Goal: Information Seeking & Learning: Compare options

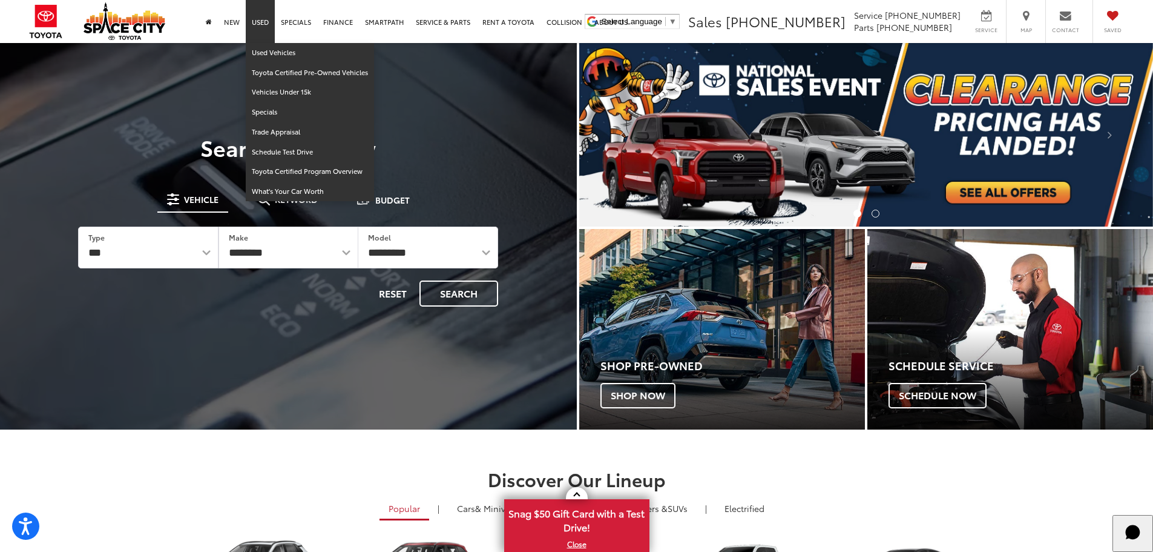
drag, startPoint x: 254, startPoint y: 25, endPoint x: 259, endPoint y: 31, distance: 7.4
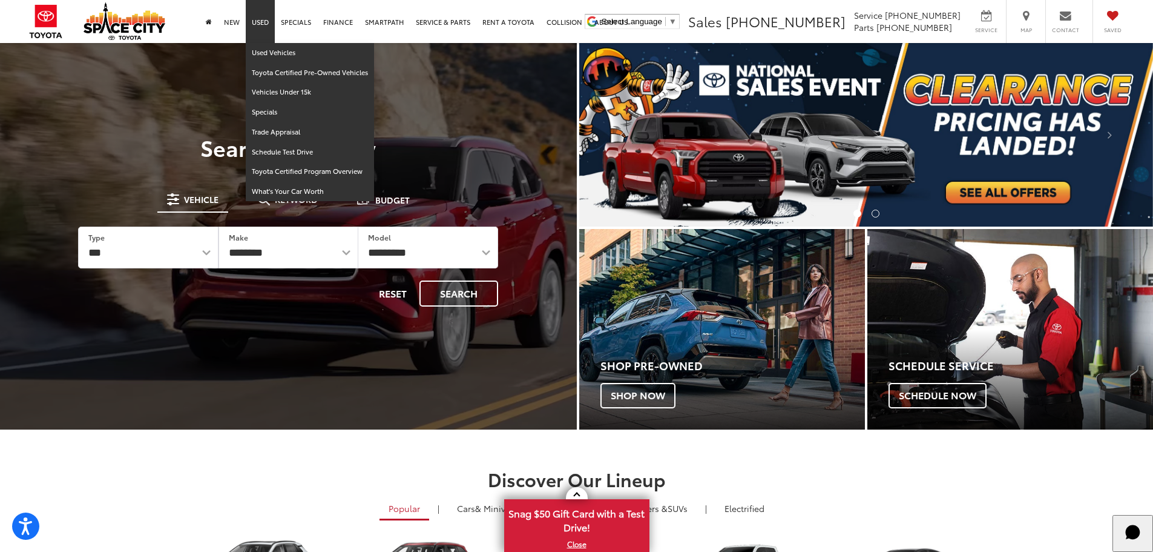
click at [254, 25] on link "Used" at bounding box center [260, 21] width 29 height 43
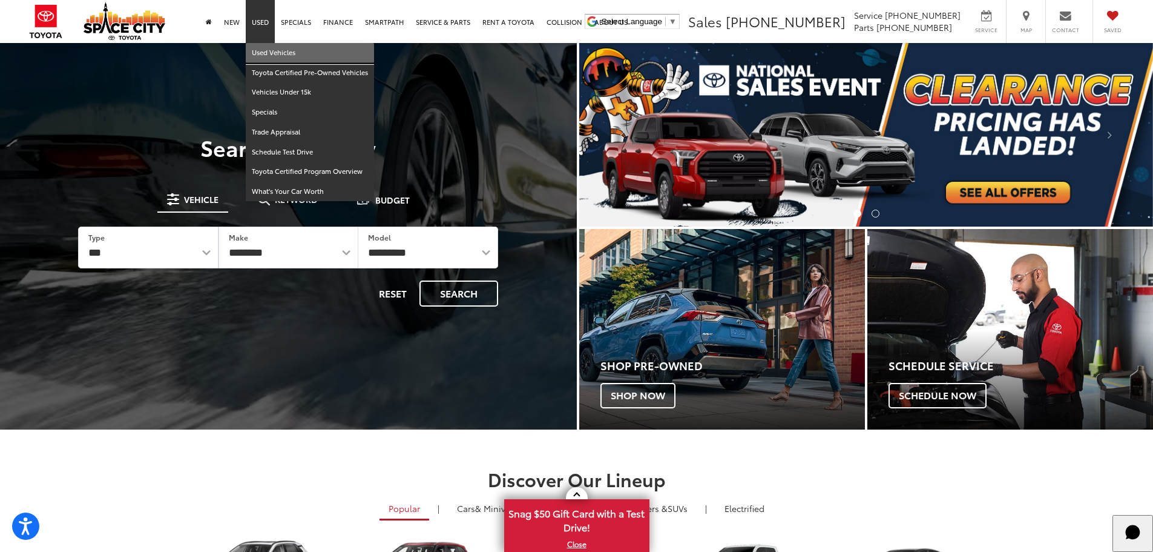
click at [266, 50] on link "Used Vehicles" at bounding box center [310, 53] width 128 height 20
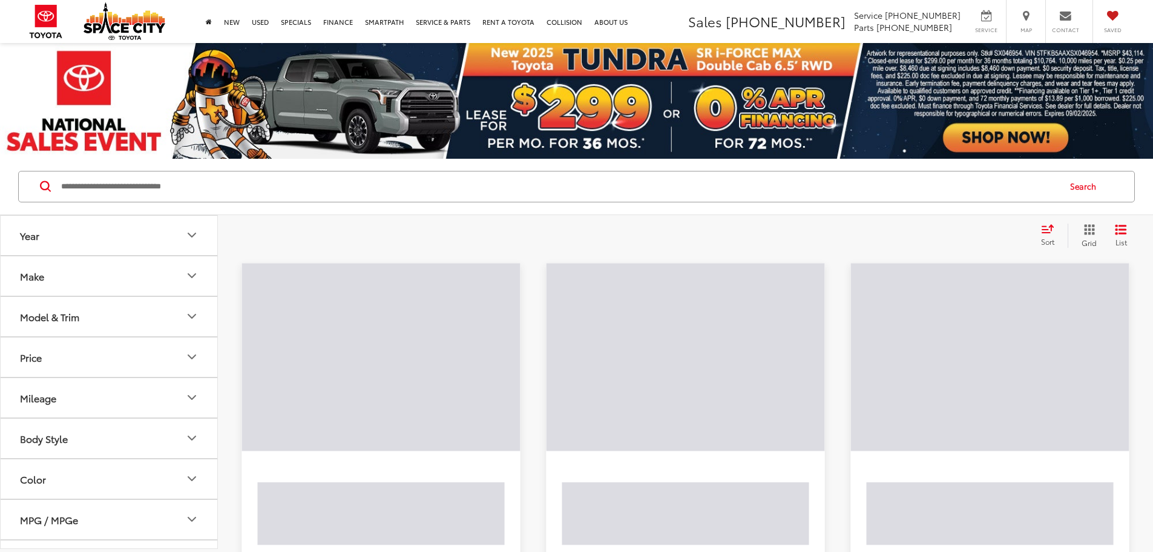
drag, startPoint x: 0, startPoint y: 0, endPoint x: 260, endPoint y: 174, distance: 313.3
click at [260, 174] on input "Search by Make, Model, or Keyword" at bounding box center [559, 186] width 999 height 29
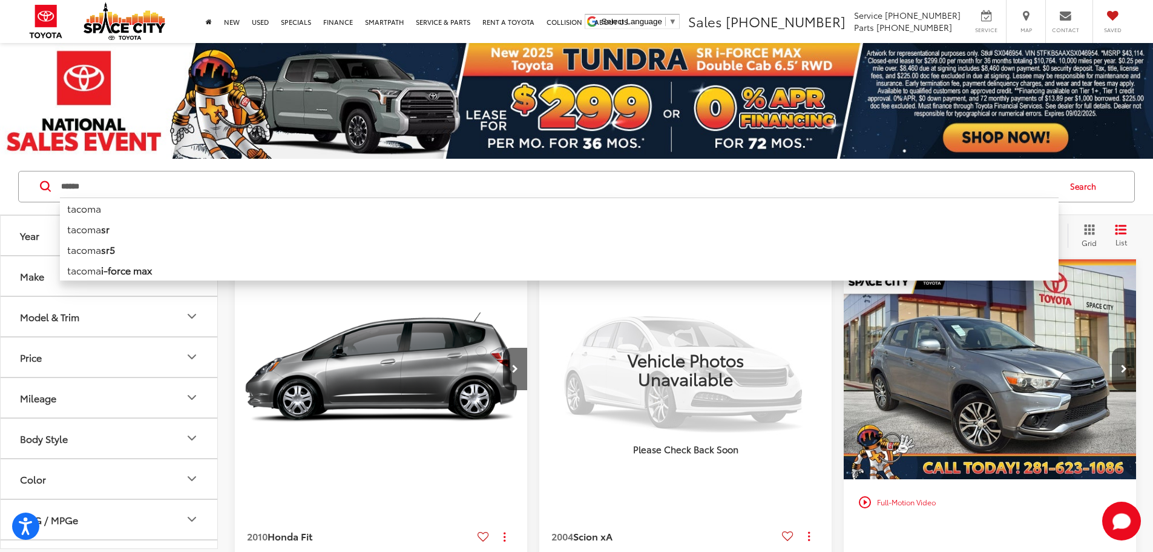
type input "******"
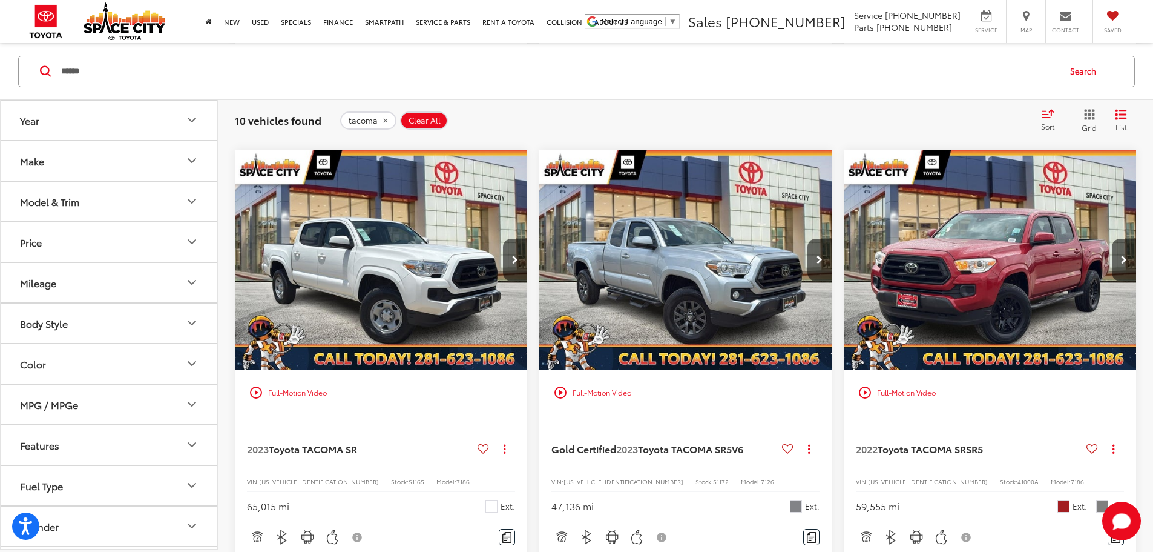
scroll to position [848, 0]
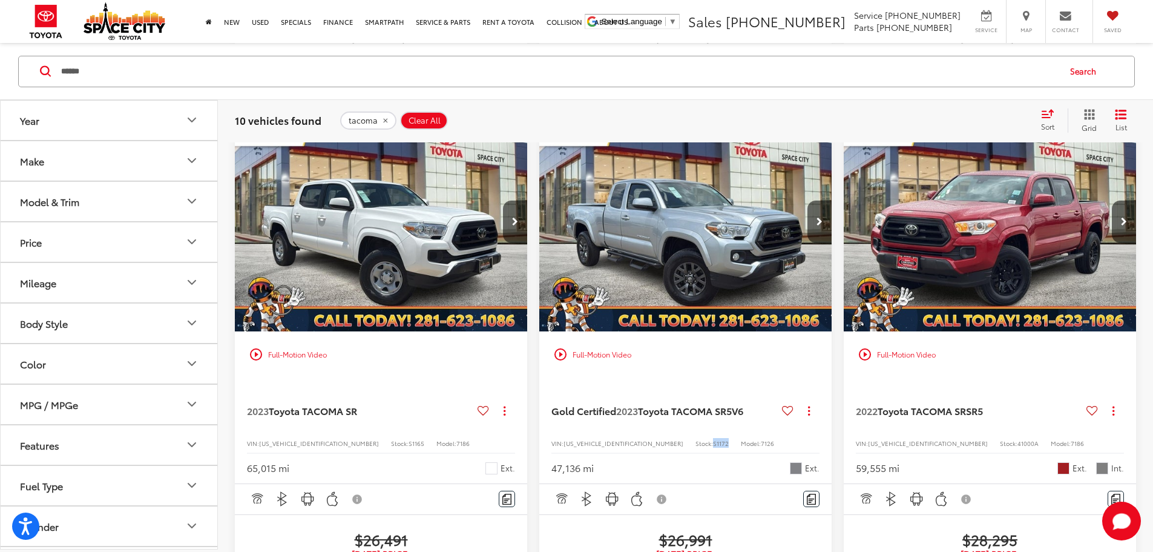
drag, startPoint x: 351, startPoint y: 393, endPoint x: 372, endPoint y: 390, distance: 22.0
click at [552, 438] on div "VIN: 3TYRZ5CN0PT025610 Stock: S1172 Model: 7126" at bounding box center [686, 442] width 268 height 8
copy div "S1172"
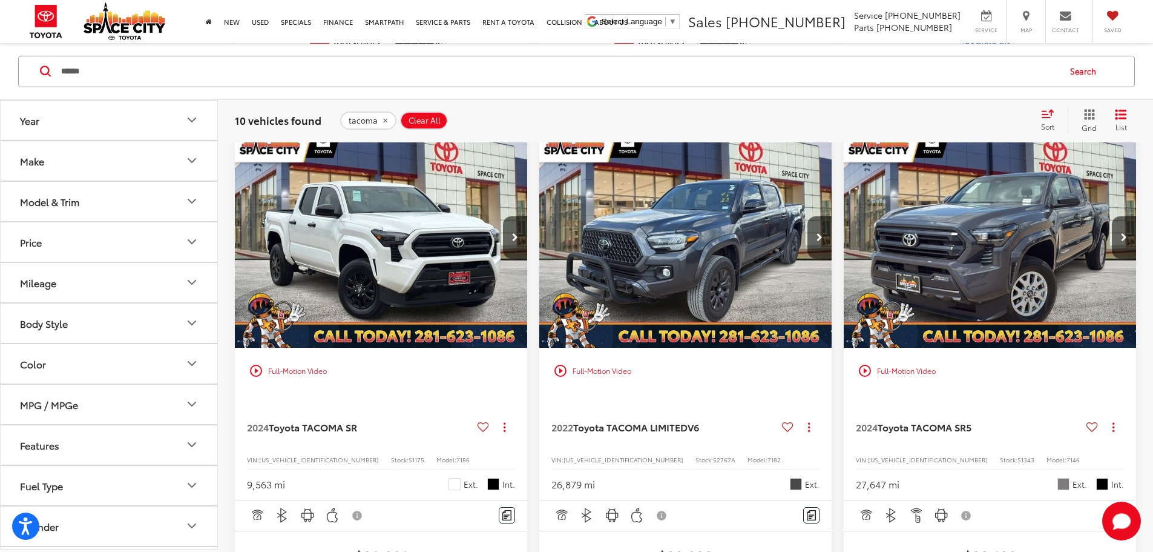
scroll to position [1574, 0]
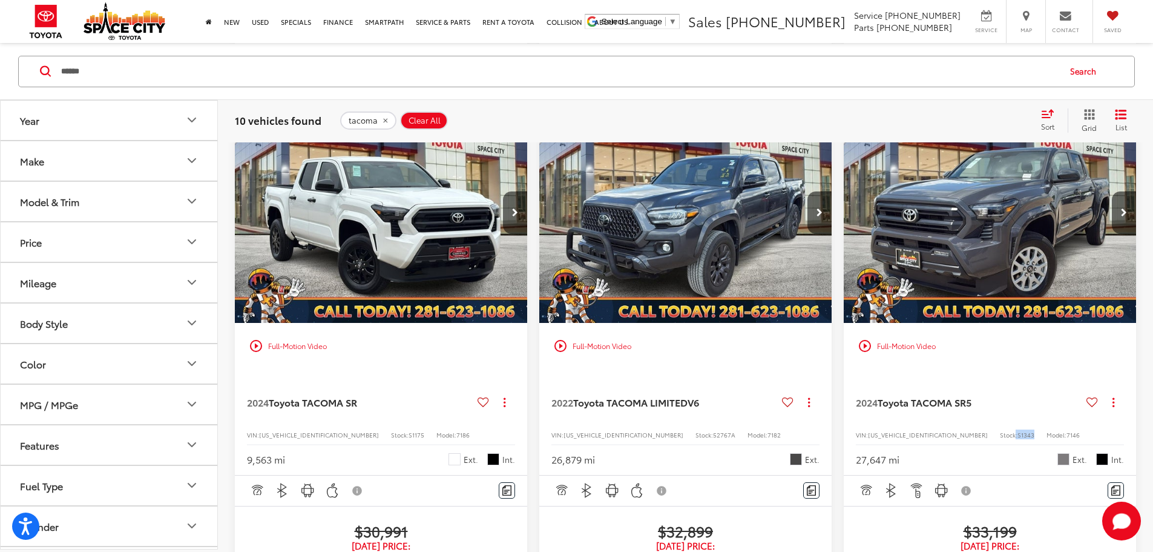
drag, startPoint x: 352, startPoint y: 374, endPoint x: 374, endPoint y: 375, distance: 22.5
click at [844, 375] on div "2024 Toyota TACOMA SR5 Copy Link Share Print View Details VIN: 3TMKB5FN0RM00156…" at bounding box center [990, 422] width 292 height 106
copy div ": S1343"
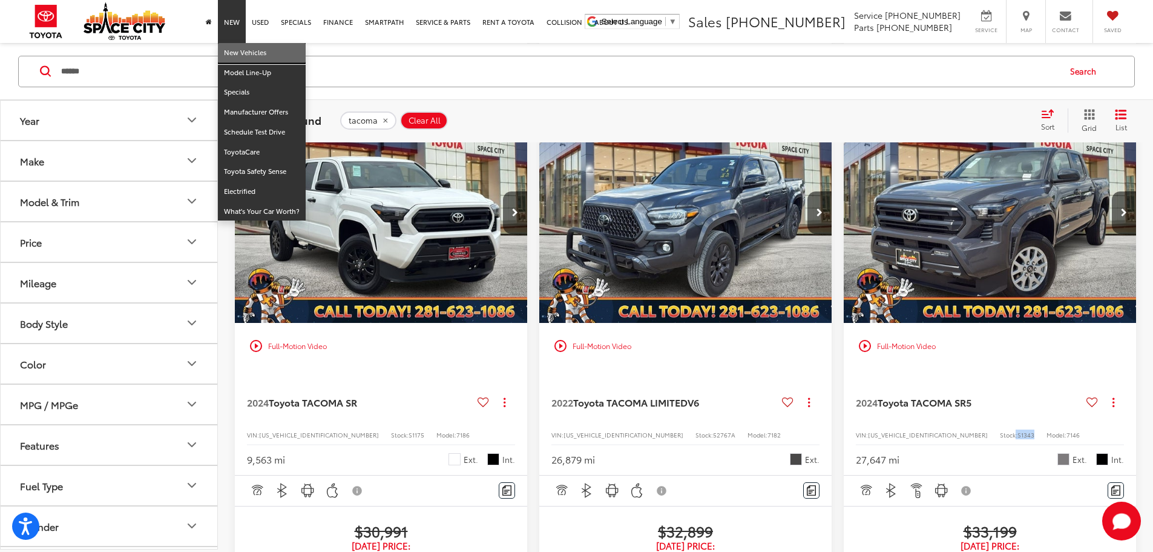
click at [239, 48] on link "New Vehicles" at bounding box center [262, 53] width 88 height 20
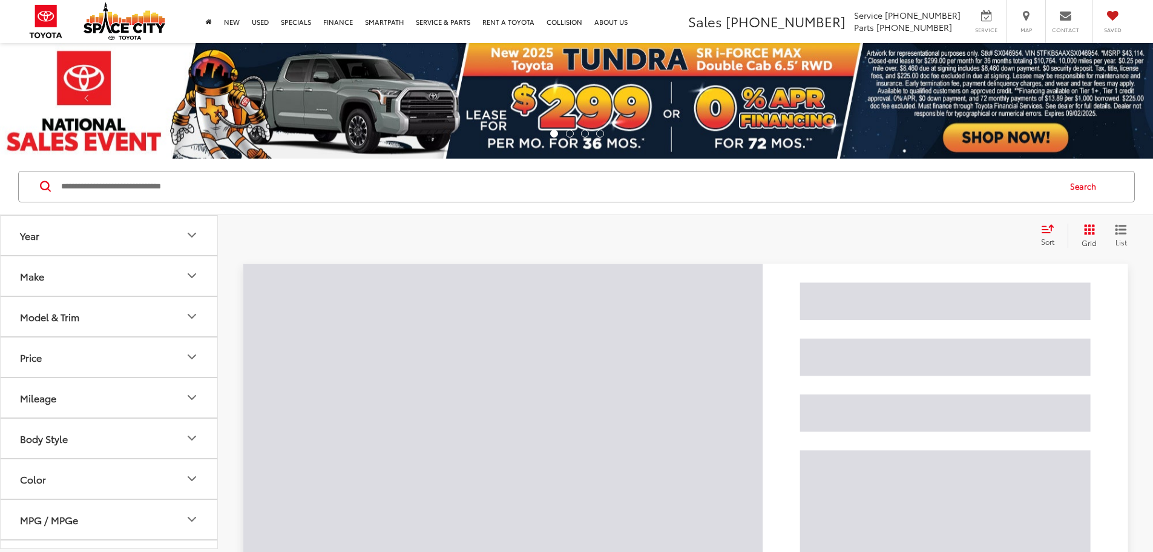
click at [239, 194] on input "Search by Make, Model, or Keyword" at bounding box center [559, 186] width 999 height 29
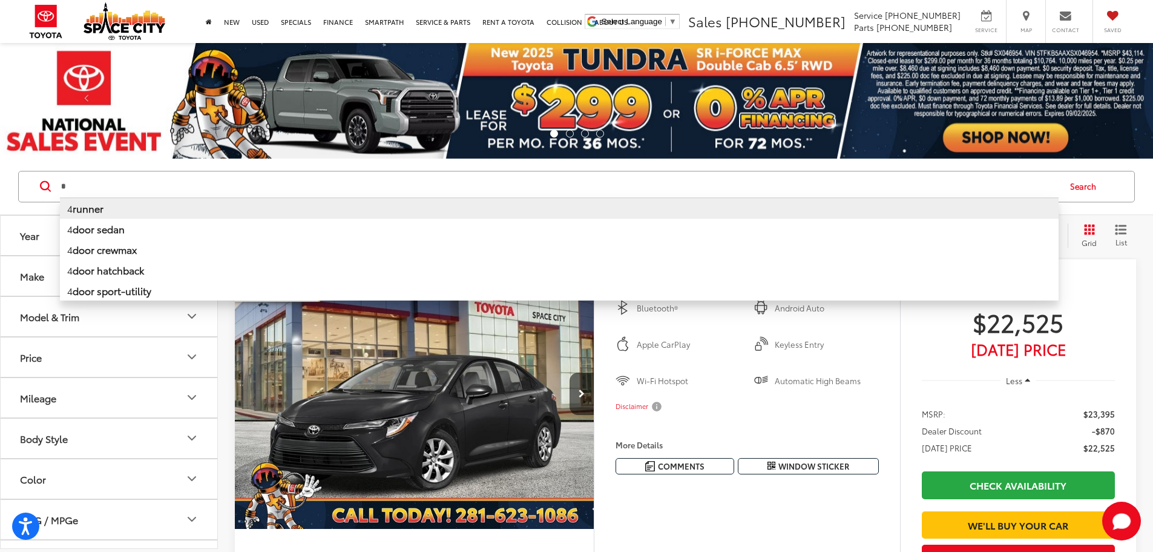
click at [152, 212] on li "4 runner" at bounding box center [559, 207] width 999 height 21
type input "*******"
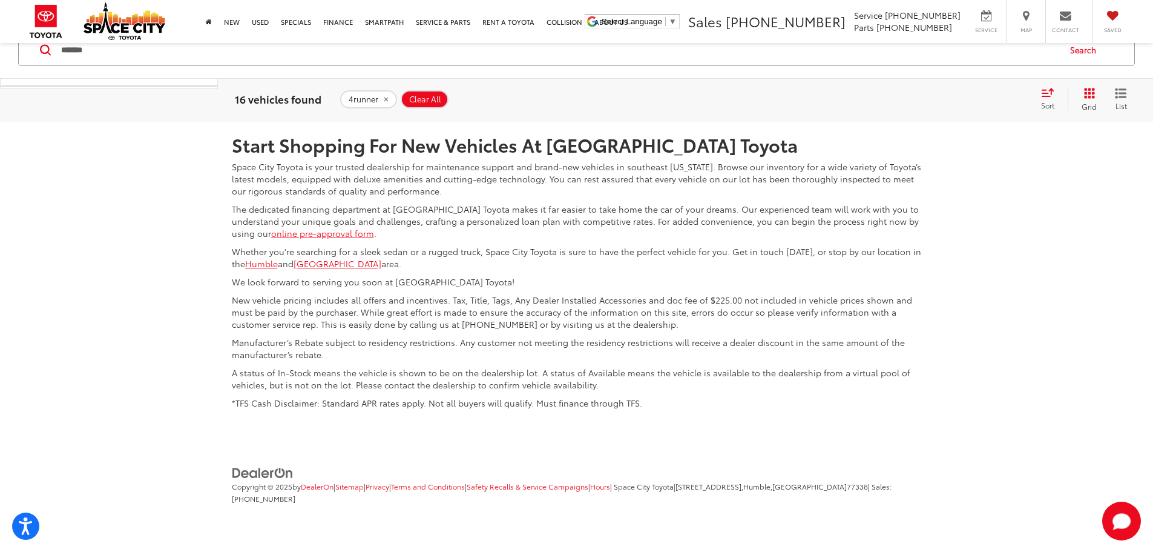
scroll to position [6423, 0]
click at [972, 43] on link "2" at bounding box center [981, 32] width 19 height 22
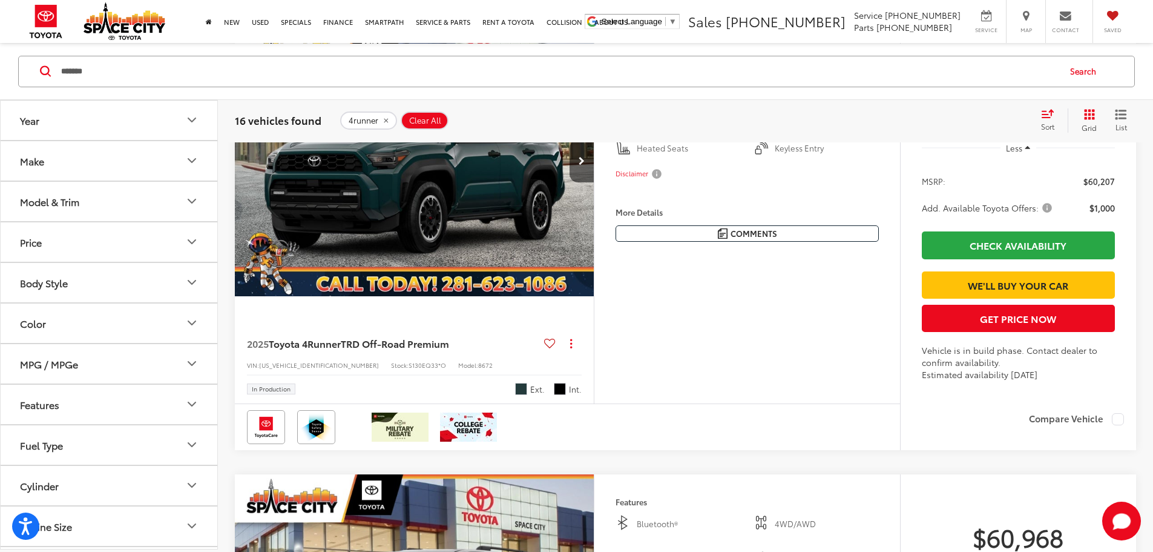
scroll to position [176, 0]
